Goal: Task Accomplishment & Management: Complete application form

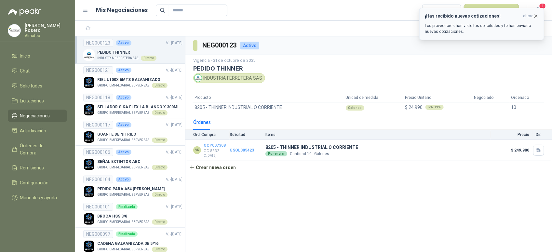
click at [511, 11] on button "¡Has recibido nuevas cotizaciones! ahora Los proveedores han visto tus solicitu…" at bounding box center [481, 24] width 125 height 32
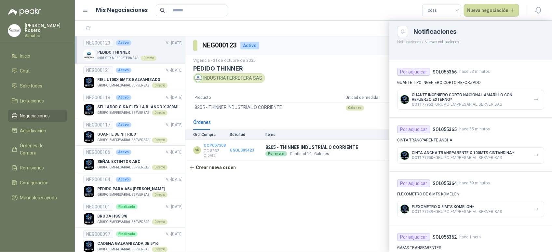
click at [40, 63] on ul "Inicio Chat Solicitudes Licitaciones Negociaciones Adjudicación Órdenes de Comp…" at bounding box center [37, 128] width 75 height 157
click at [40, 56] on li "Inicio" at bounding box center [37, 55] width 51 height 7
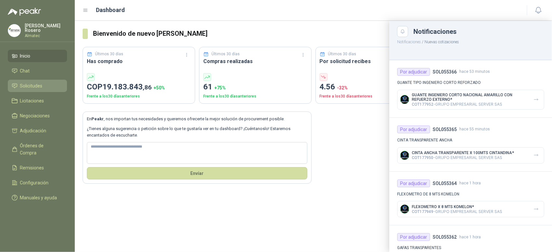
click at [31, 88] on link "Solicitudes" at bounding box center [37, 86] width 59 height 12
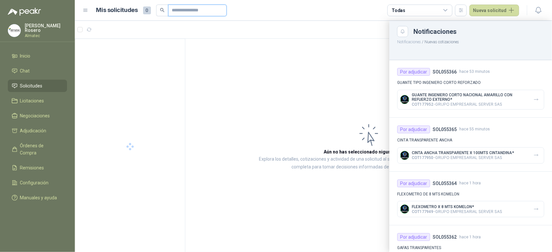
click at [186, 10] on input "text" at bounding box center [195, 10] width 46 height 11
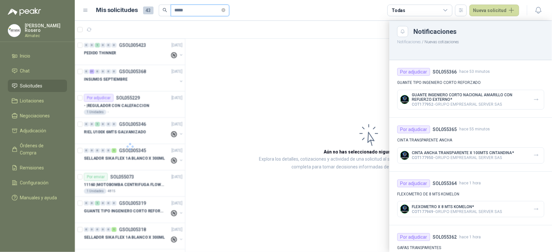
type input "*****"
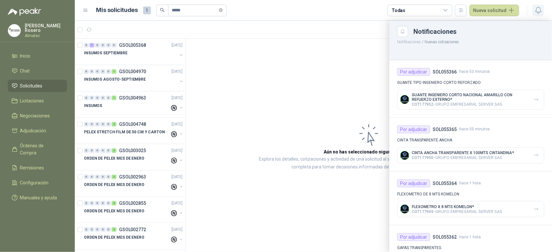
click at [535, 15] on button "button" at bounding box center [538, 11] width 12 height 12
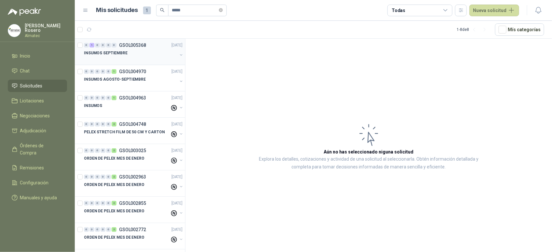
click at [127, 57] on div at bounding box center [130, 59] width 93 height 5
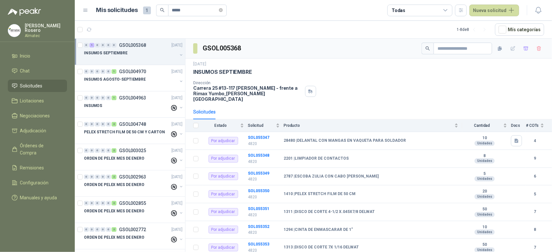
click at [172, 56] on div "INSUMOS SEPTIEMBRE" at bounding box center [134, 55] width 100 height 13
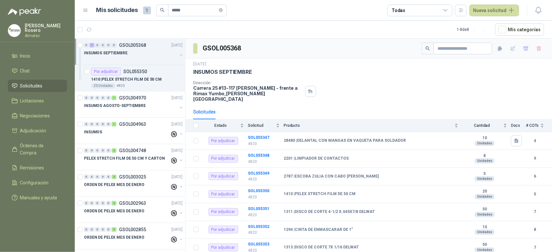
scroll to position [2, 0]
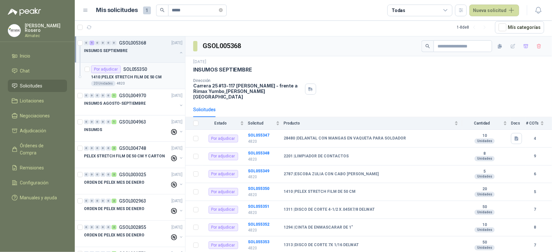
click at [147, 77] on p "1410 | PELEX STRETCH FILM DE 50 CM" at bounding box center [126, 77] width 71 height 6
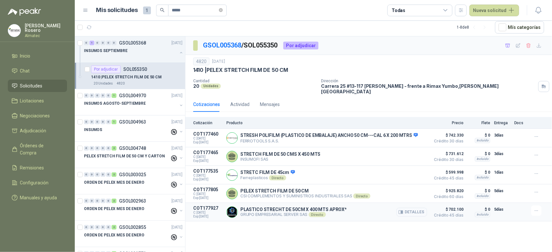
click at [415, 213] on button "Detalles" at bounding box center [411, 212] width 31 height 9
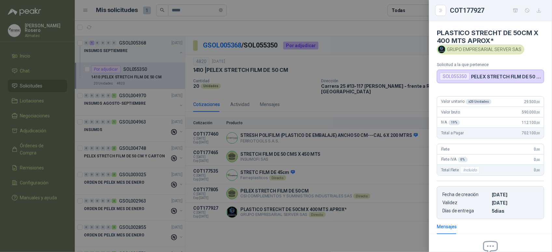
drag, startPoint x: 364, startPoint y: 133, endPoint x: 353, endPoint y: 134, distance: 11.1
click at [364, 133] on div at bounding box center [276, 126] width 552 height 252
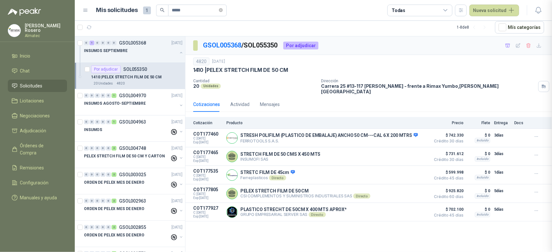
scroll to position [77, 0]
click at [418, 191] on button "Detalles" at bounding box center [411, 193] width 31 height 9
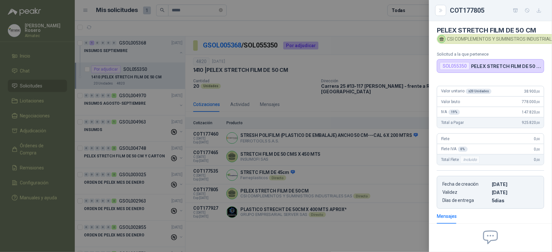
scroll to position [0, 0]
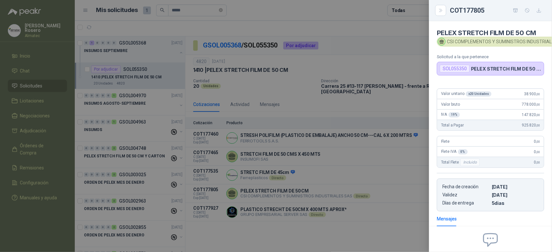
click at [400, 110] on div at bounding box center [276, 126] width 552 height 252
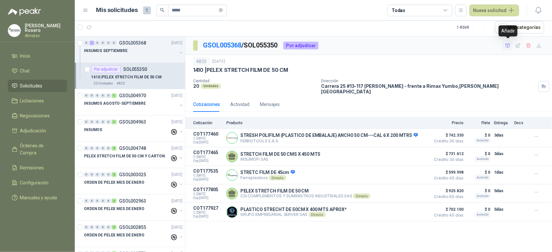
click at [511, 46] on button "button" at bounding box center [507, 45] width 10 height 10
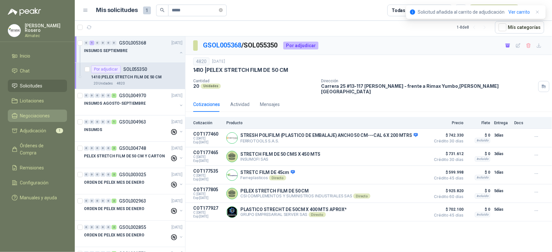
click at [46, 119] on link "Negociaciones" at bounding box center [37, 116] width 59 height 12
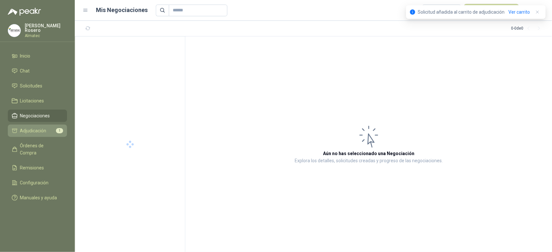
click at [41, 129] on span "Adjudicación" at bounding box center [33, 130] width 26 height 7
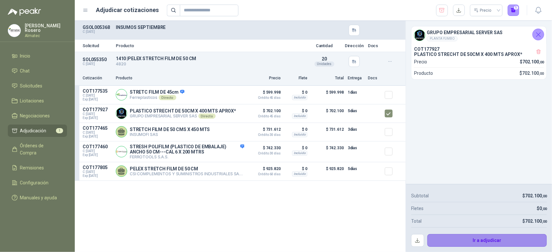
click at [465, 241] on button "Ir a adjudicar" at bounding box center [487, 240] width 120 height 13
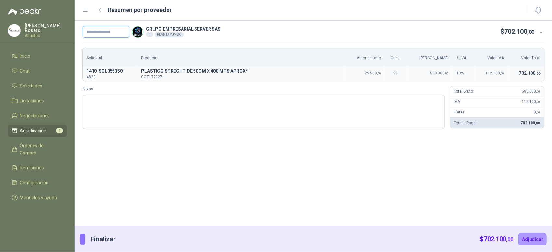
click at [120, 36] on input "text" at bounding box center [106, 32] width 47 height 12
type input "*******"
click at [534, 241] on button "Adjudicar" at bounding box center [532, 239] width 28 height 12
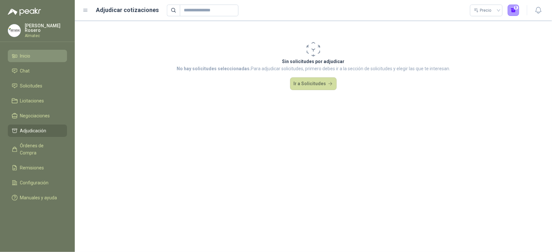
click at [34, 54] on li "Inicio" at bounding box center [37, 55] width 51 height 7
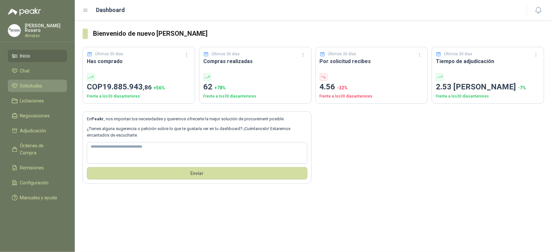
click at [49, 84] on li "Solicitudes" at bounding box center [37, 85] width 51 height 7
